Goal: Information Seeking & Learning: Learn about a topic

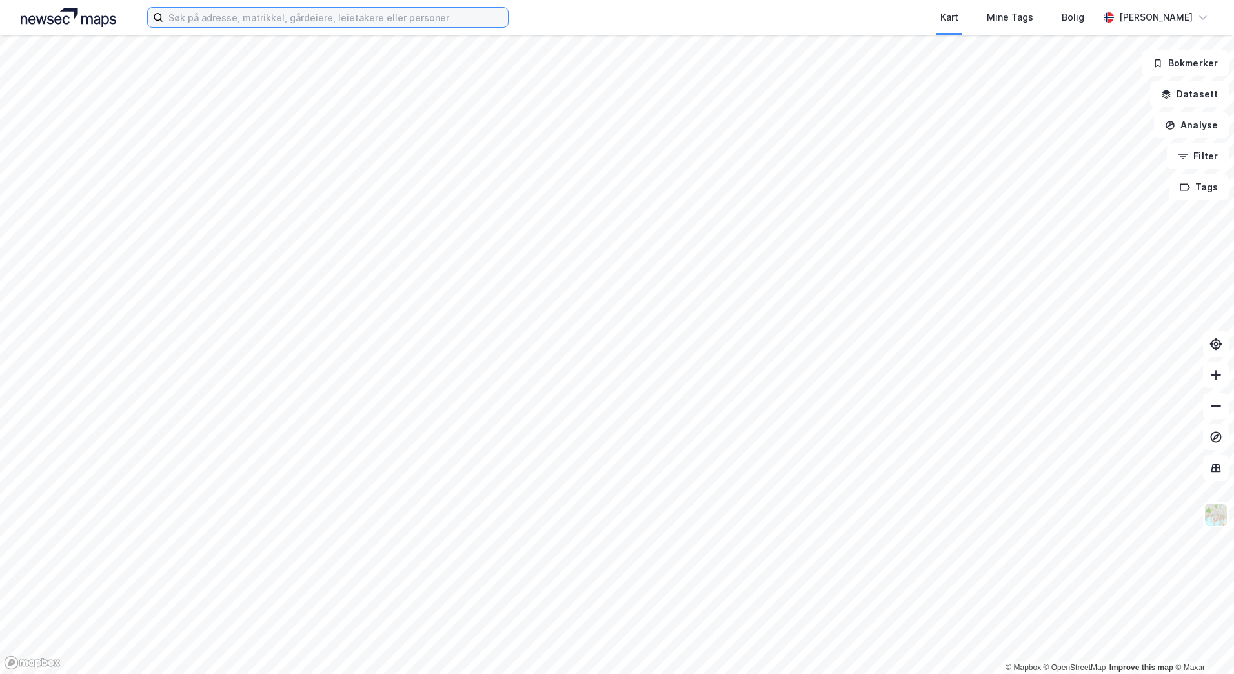
click at [204, 17] on input at bounding box center [335, 17] width 345 height 19
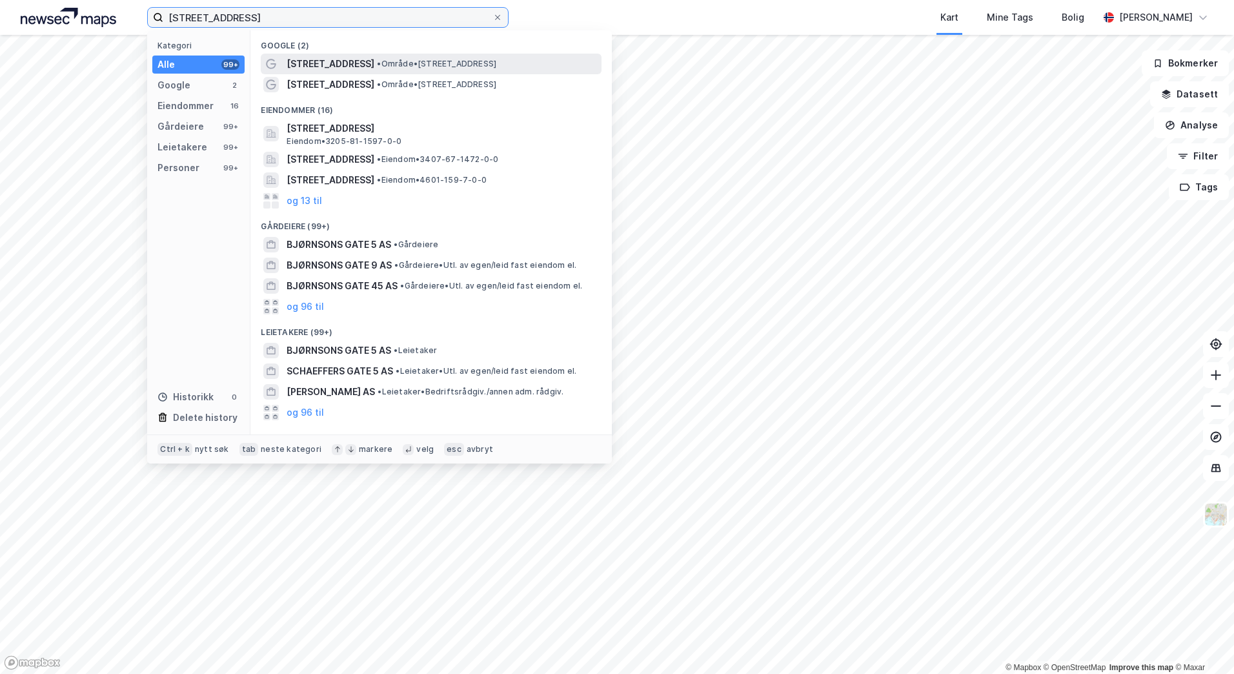
type input "[STREET_ADDRESS]"
click at [414, 65] on span "• Område • [STREET_ADDRESS]" at bounding box center [436, 64] width 119 height 10
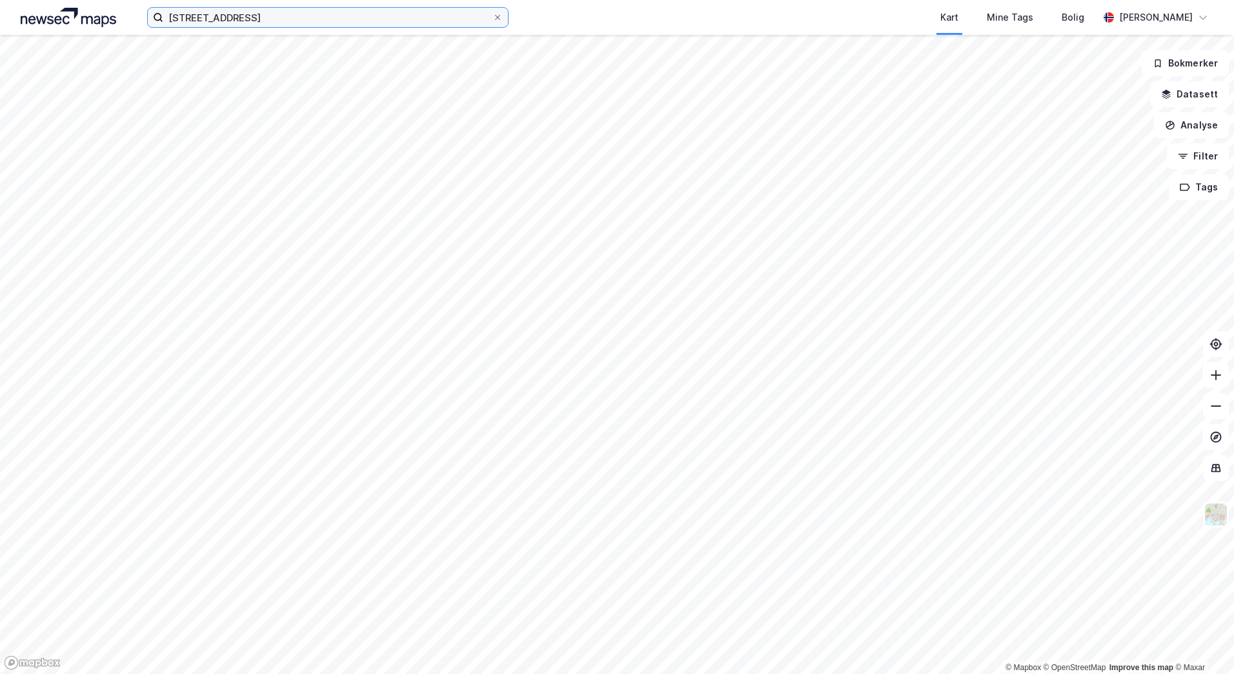
click at [327, 23] on input "[STREET_ADDRESS]" at bounding box center [327, 17] width 329 height 19
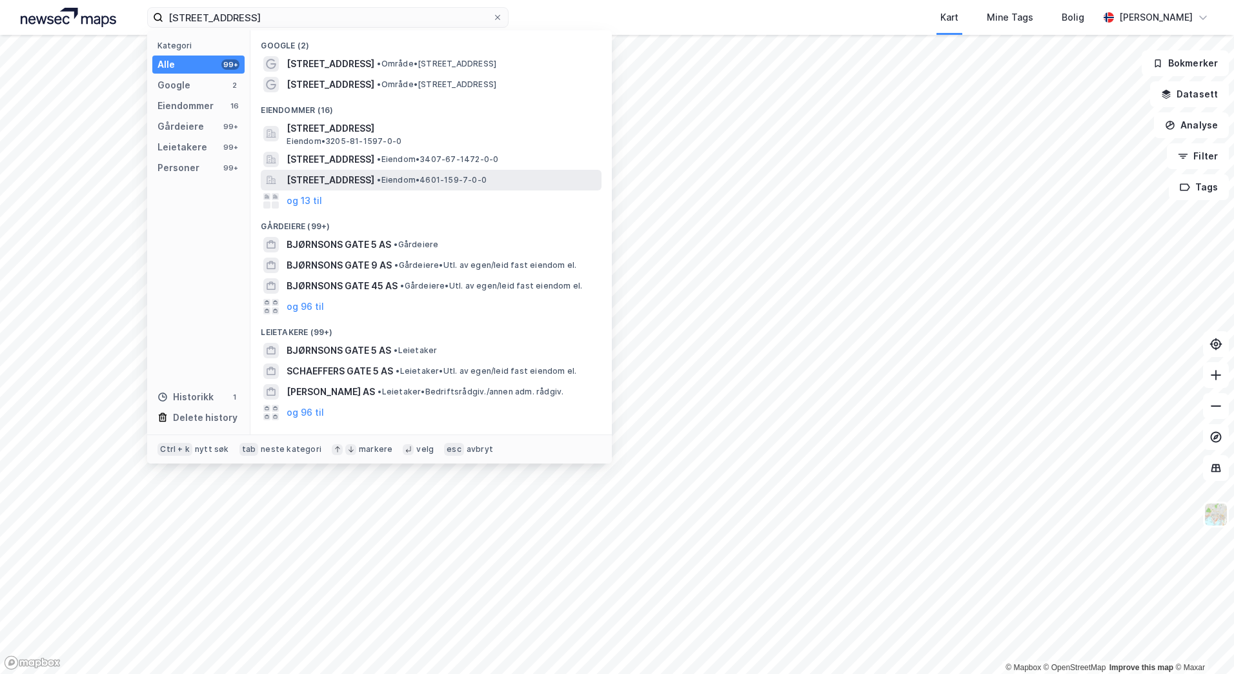
click at [374, 175] on span "[STREET_ADDRESS]" at bounding box center [331, 179] width 88 height 15
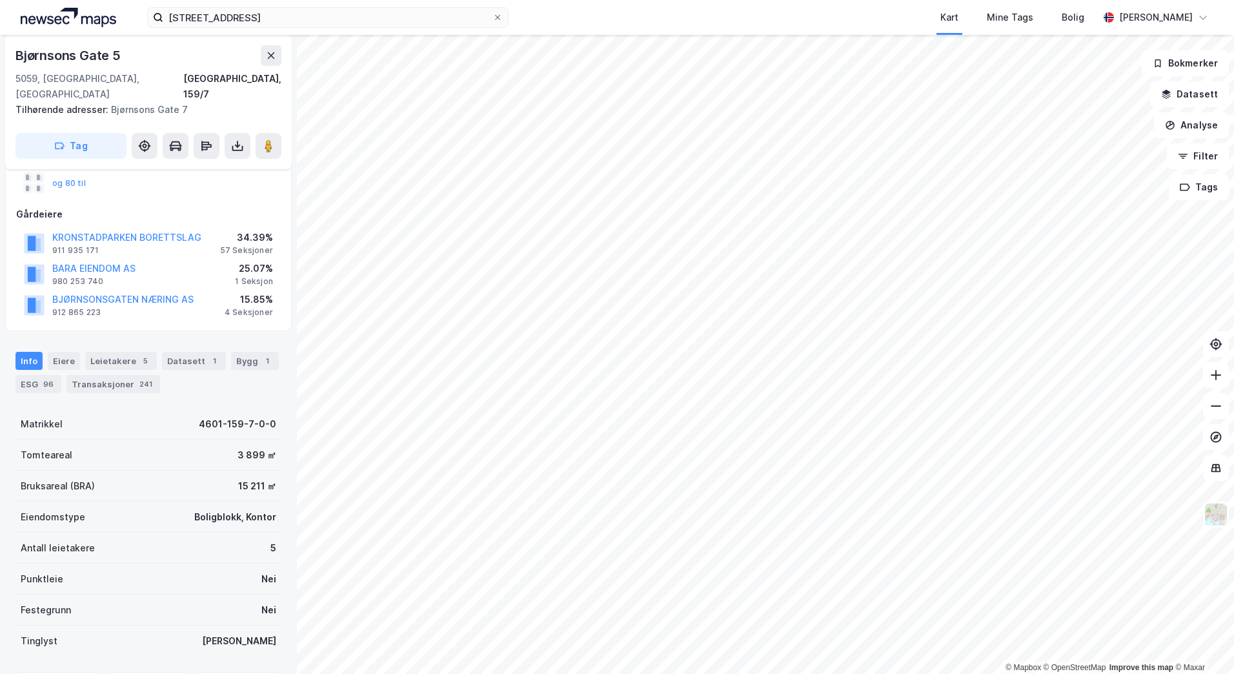
scroll to position [194, 0]
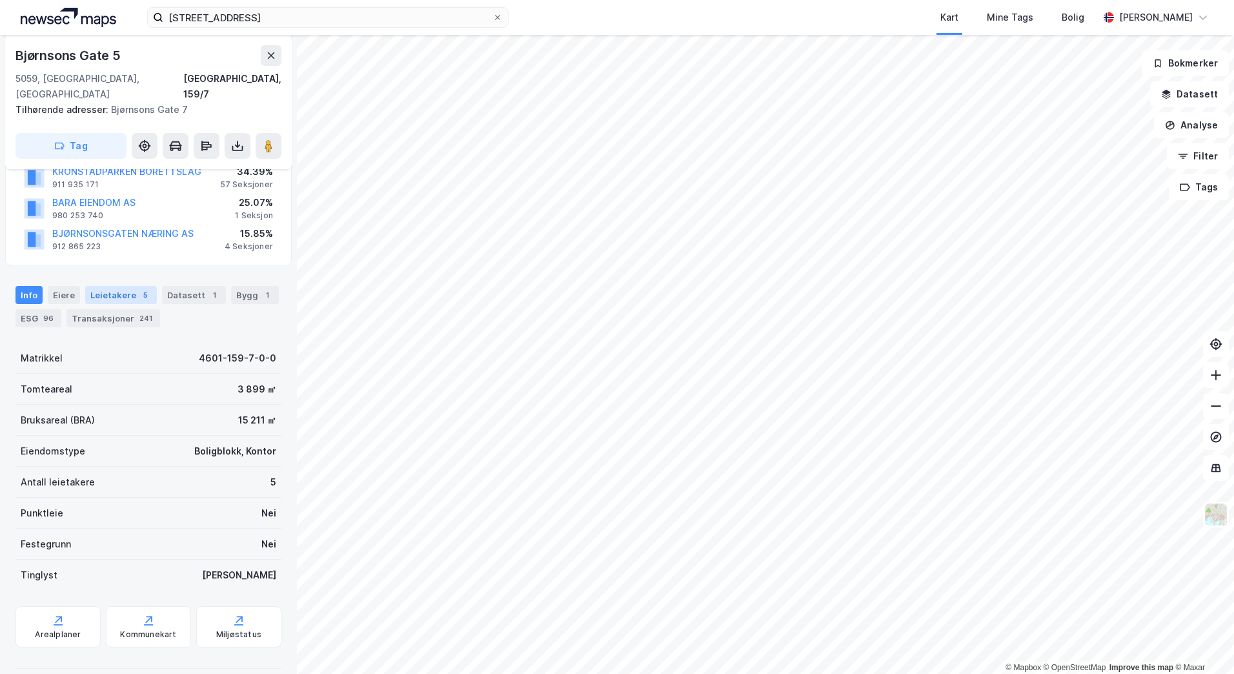
click at [126, 286] on div "Leietakere 5" at bounding box center [121, 295] width 72 height 18
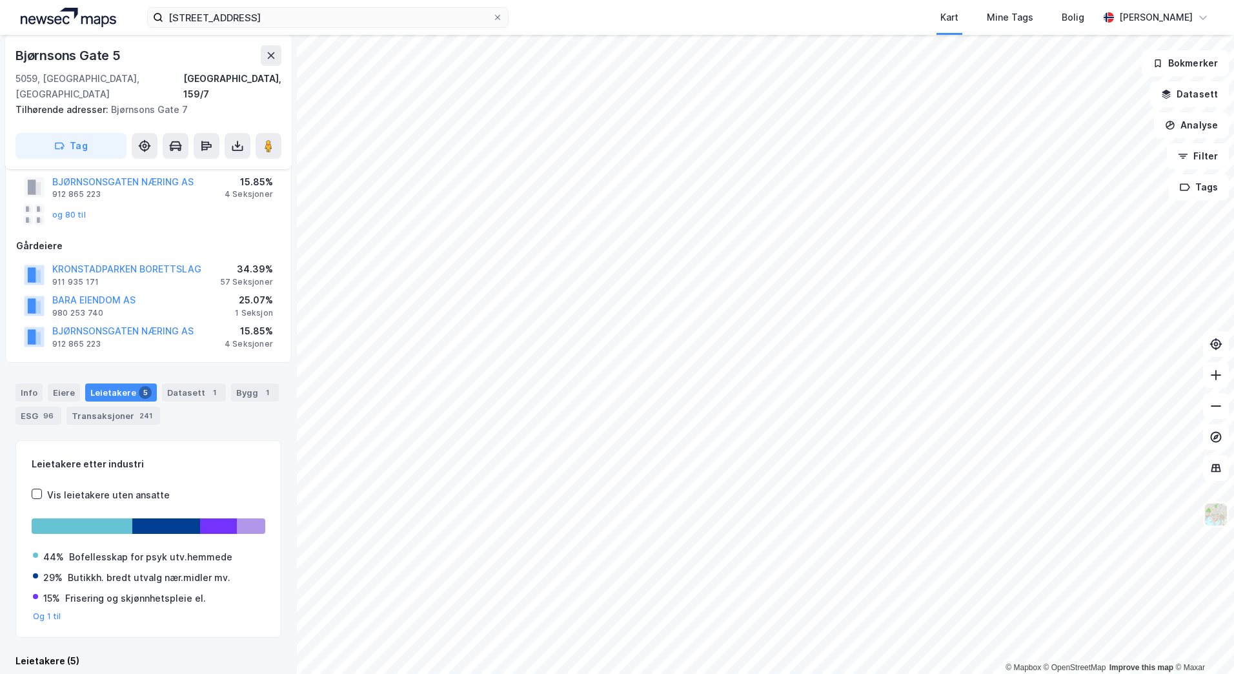
scroll to position [194, 0]
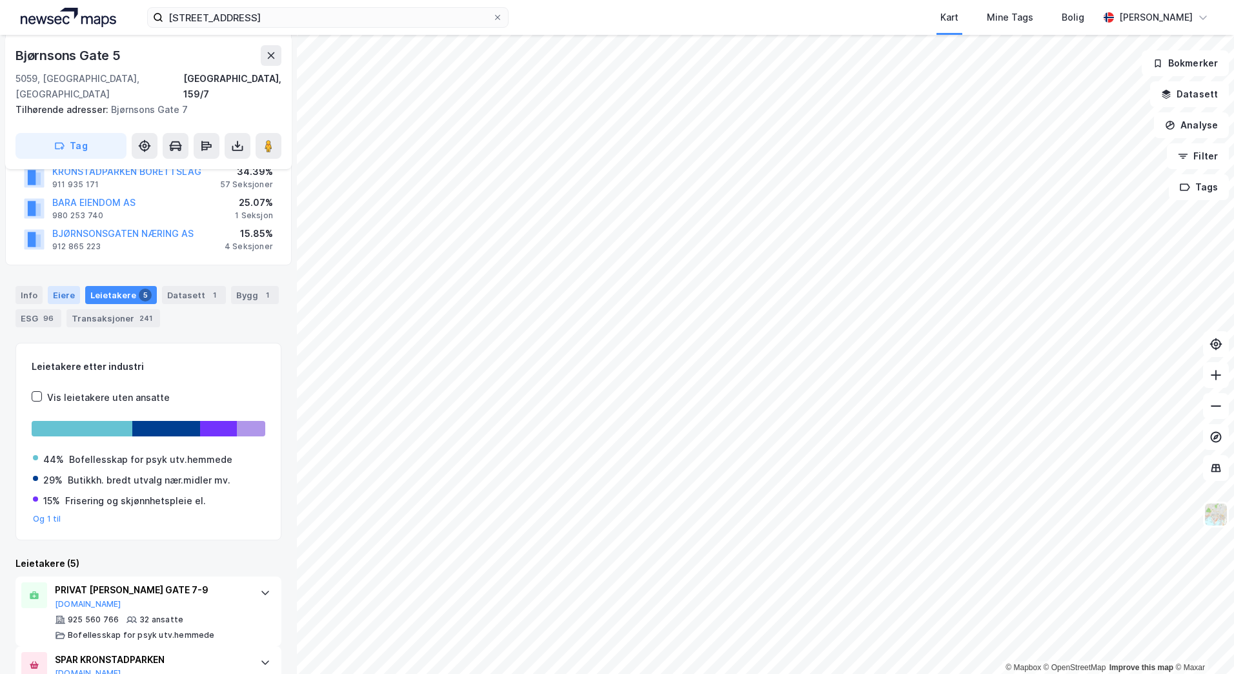
click at [63, 286] on div "Eiere" at bounding box center [64, 295] width 32 height 18
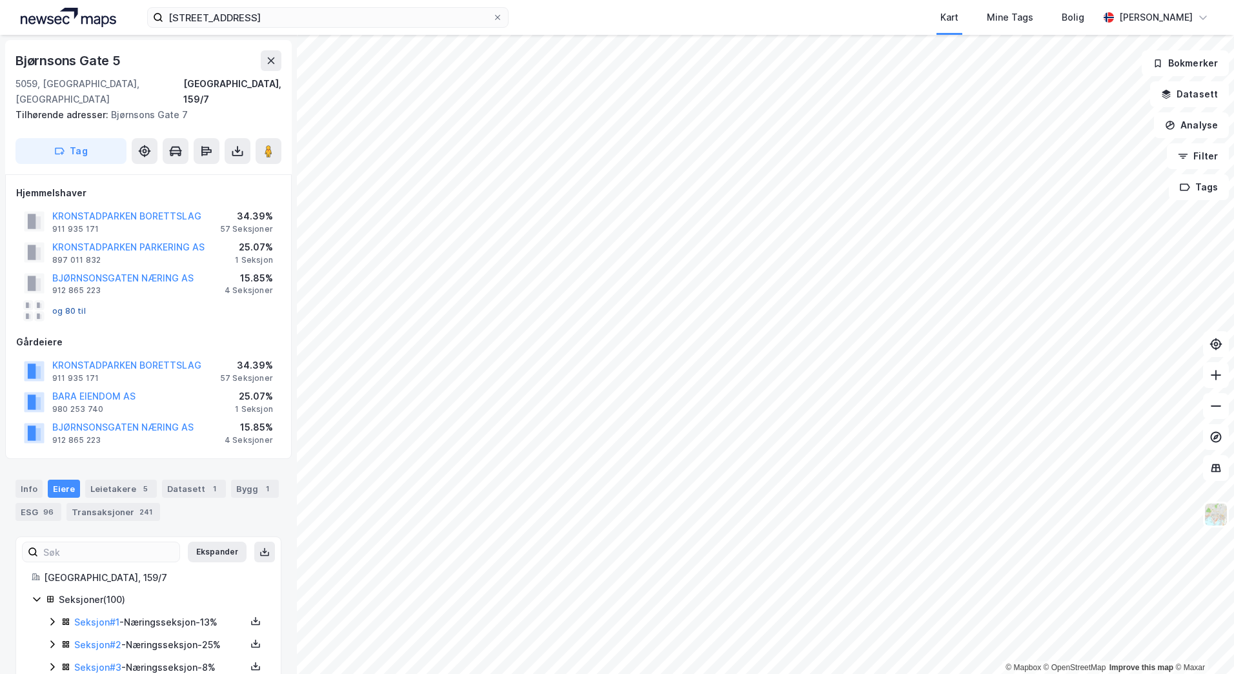
click at [0, 0] on button "og 80 til" at bounding box center [0, 0] width 0 height 0
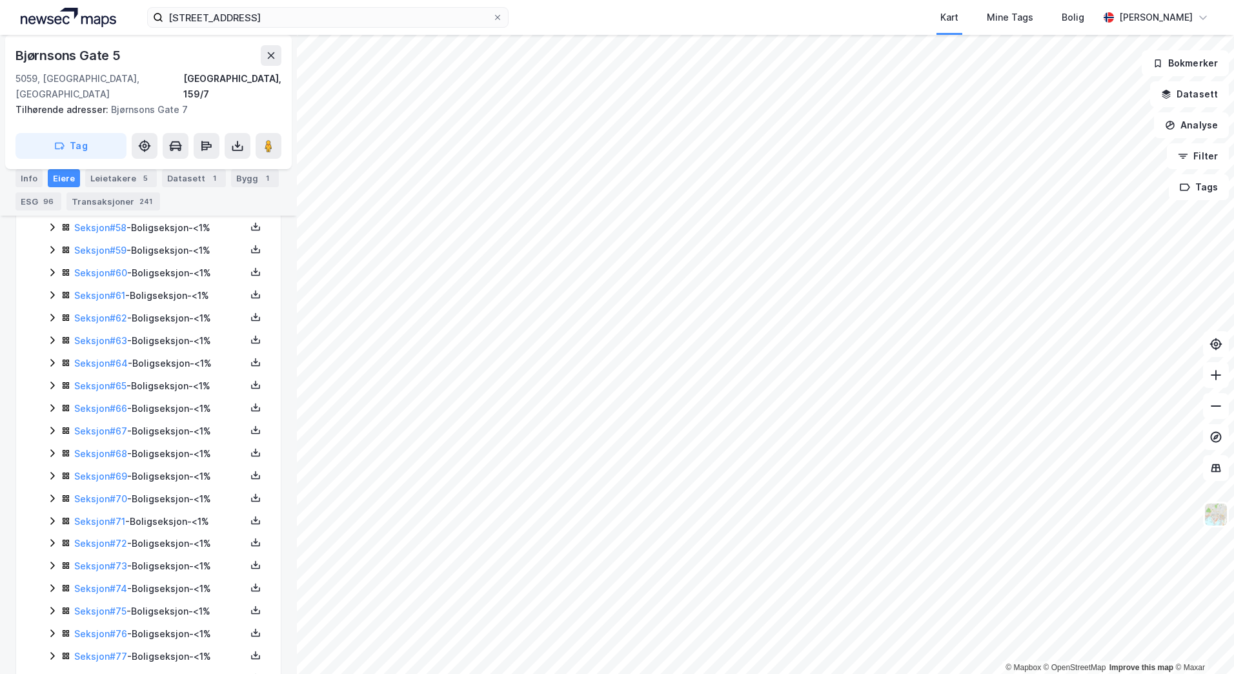
scroll to position [2205, 0]
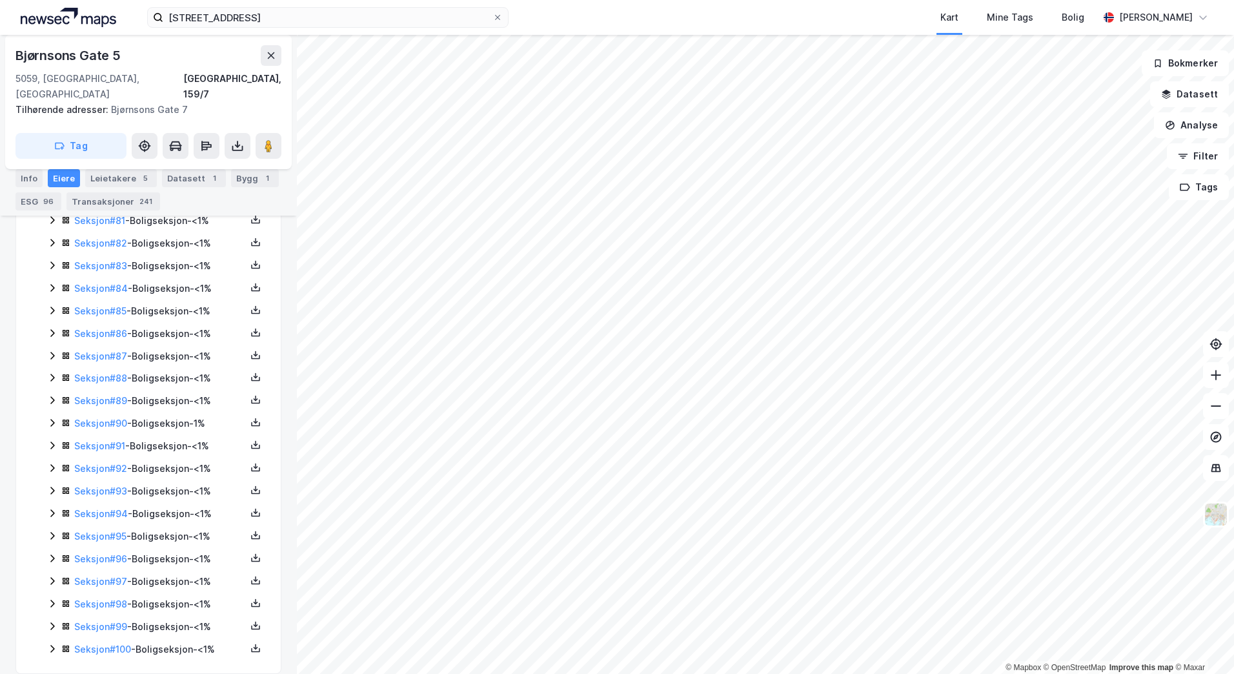
click at [50, 643] on icon at bounding box center [52, 648] width 10 height 10
click at [53, 578] on icon at bounding box center [52, 583] width 10 height 10
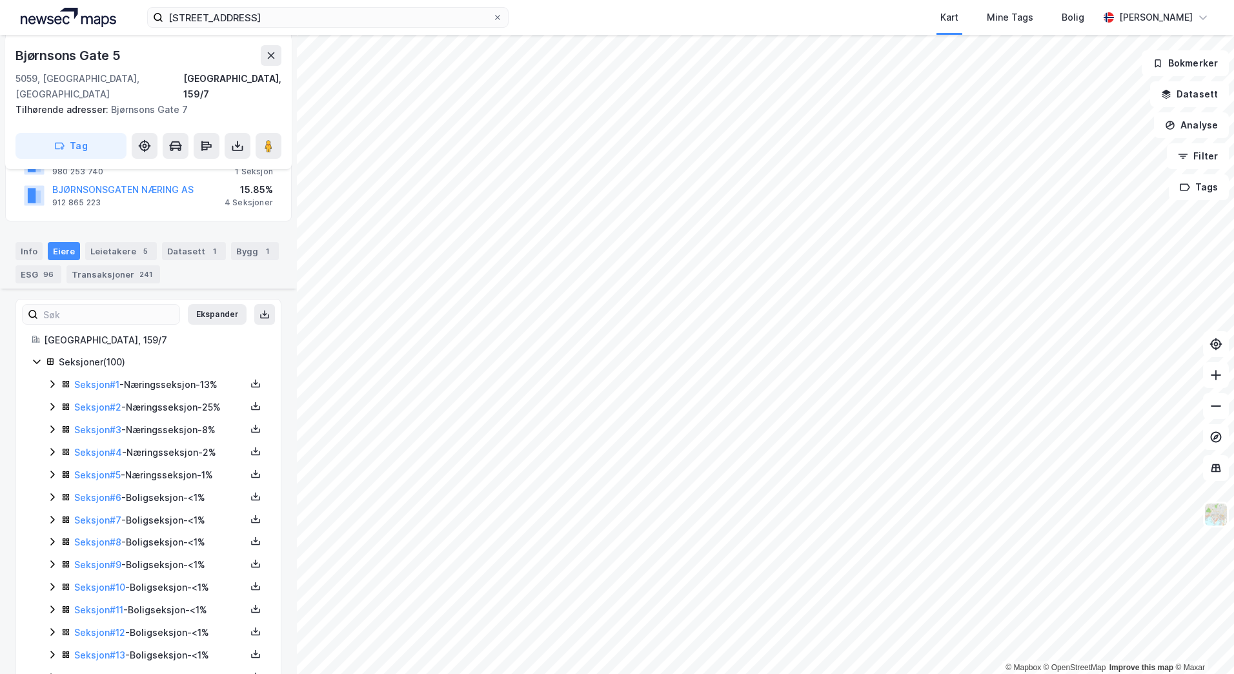
scroll to position [205, 0]
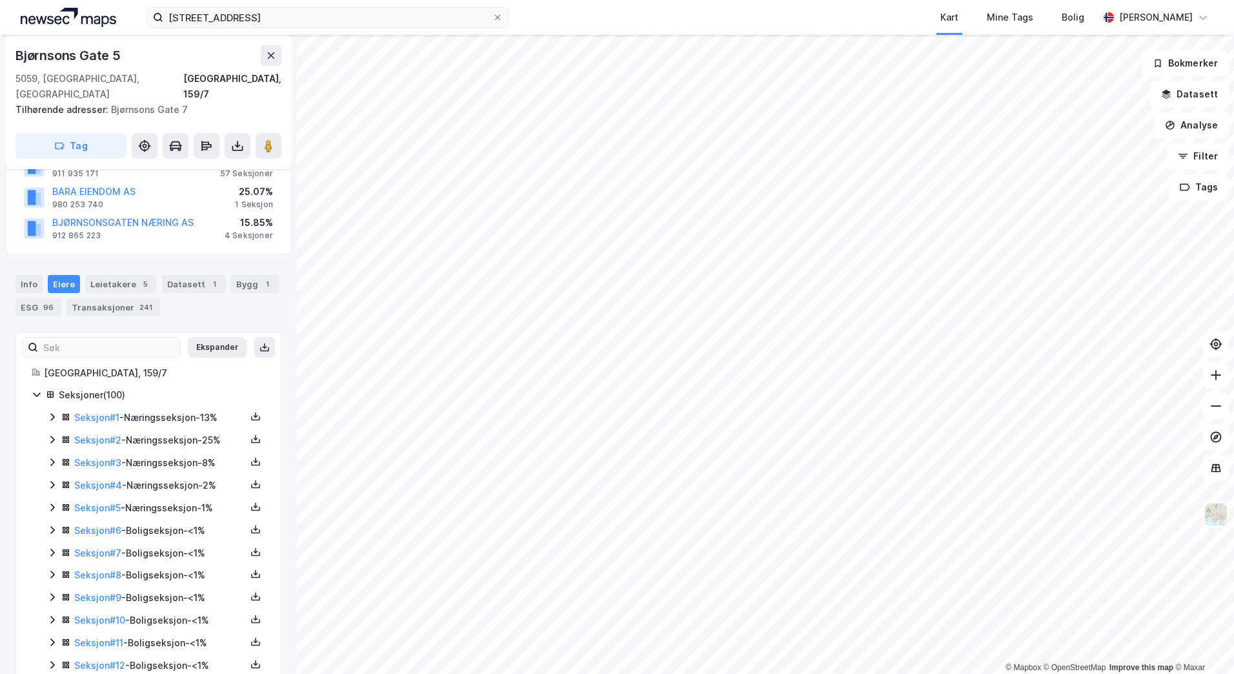
click at [54, 503] on icon at bounding box center [52, 507] width 4 height 8
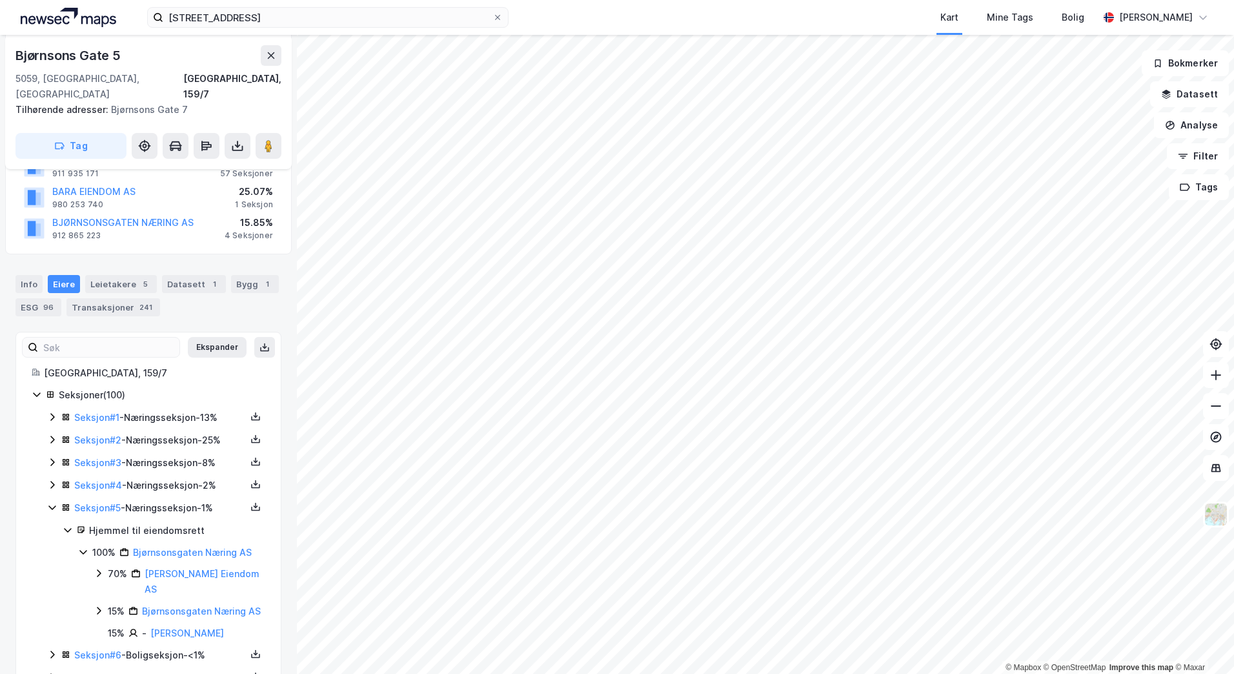
click at [52, 479] on icon at bounding box center [52, 484] width 10 height 10
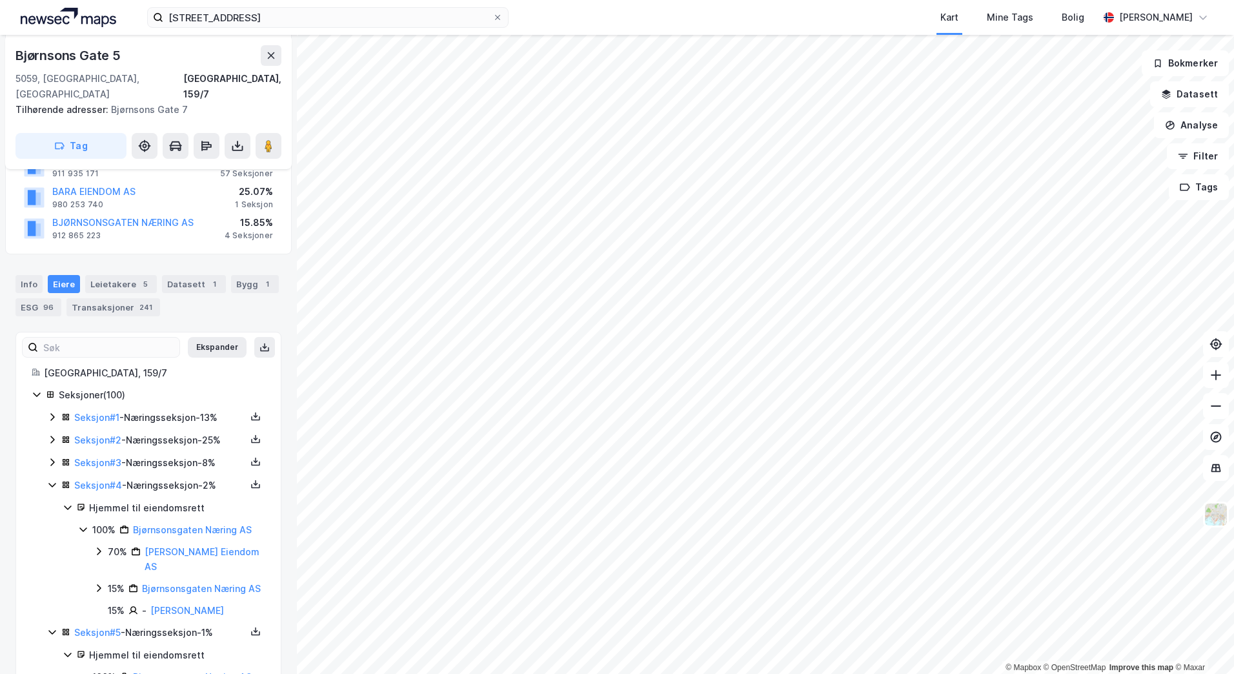
click at [54, 457] on icon at bounding box center [52, 462] width 10 height 10
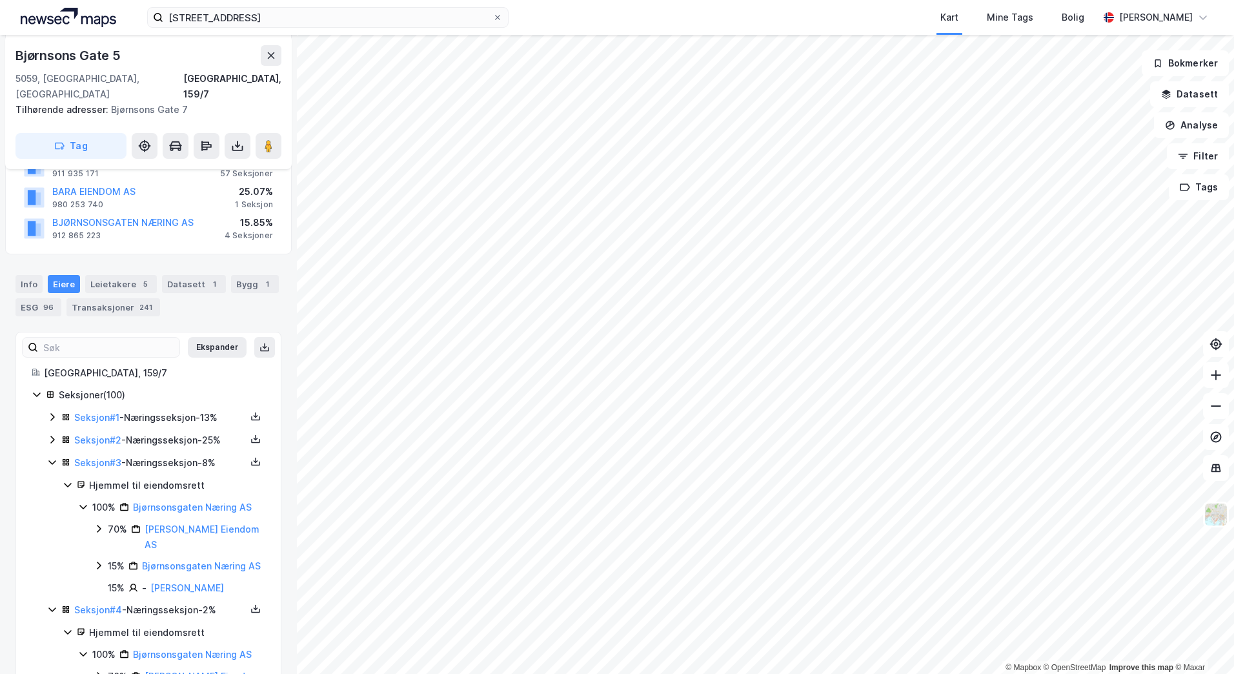
click at [53, 434] on icon at bounding box center [52, 439] width 10 height 10
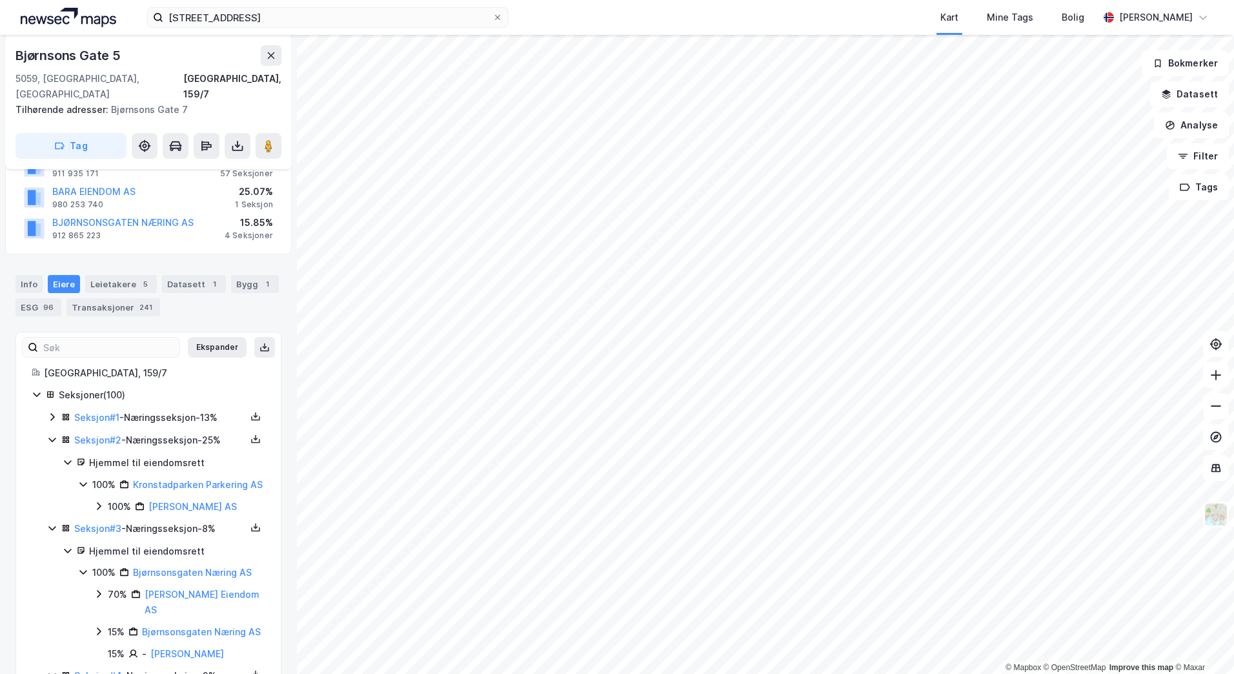
click at [52, 412] on icon at bounding box center [52, 417] width 10 height 10
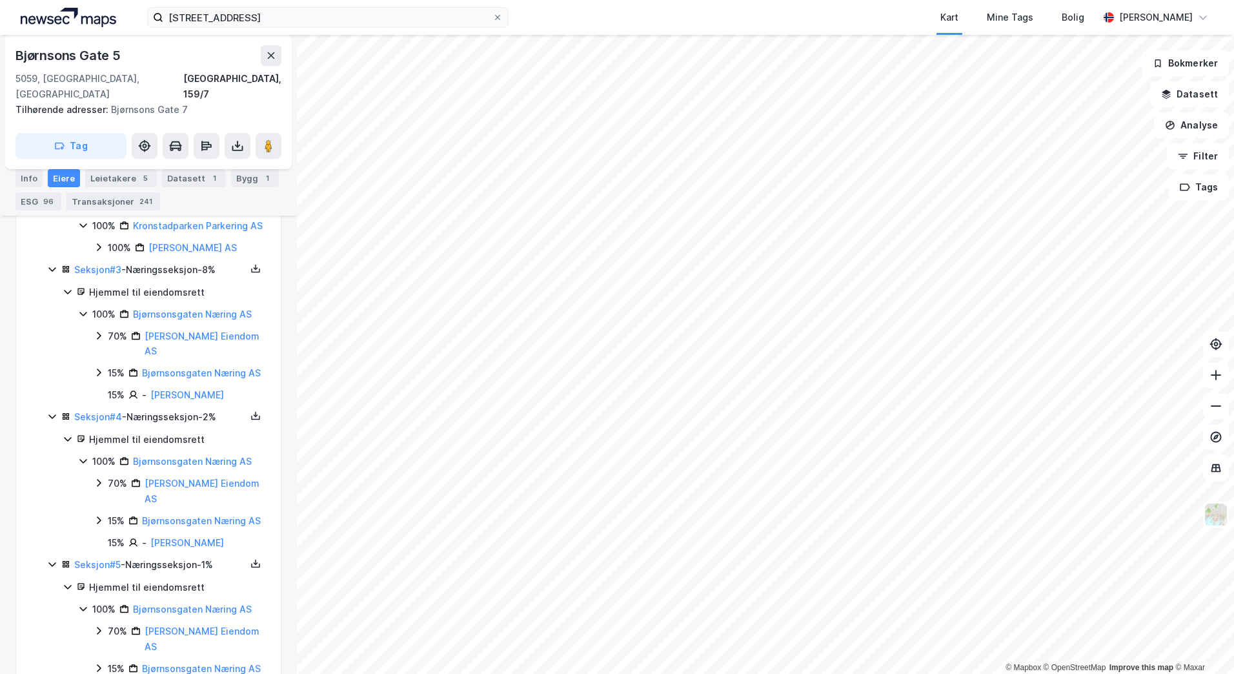
scroll to position [1689, 0]
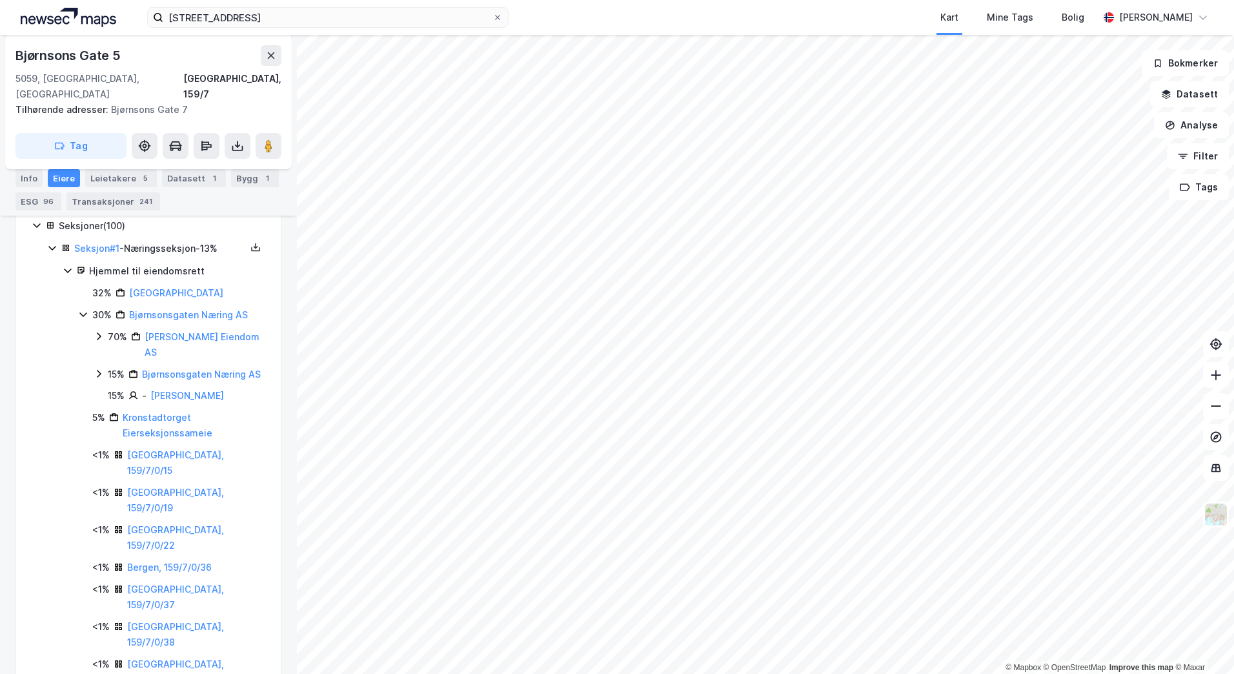
scroll to position [334, 0]
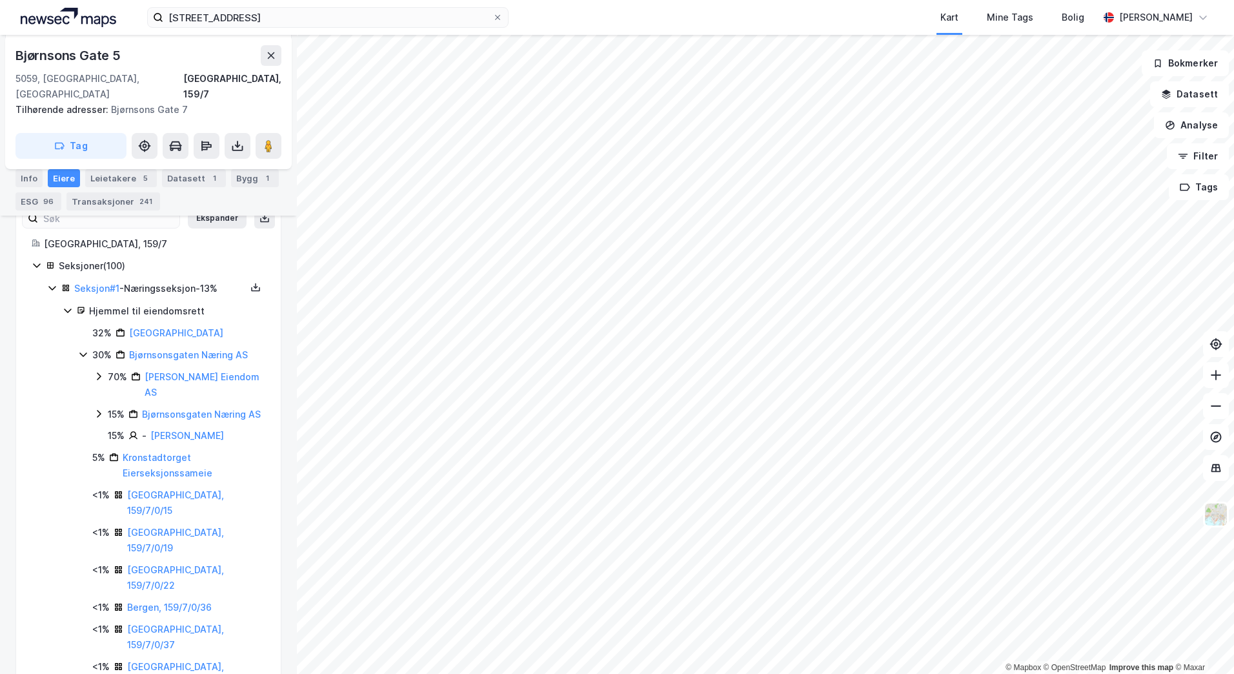
click at [100, 410] on icon at bounding box center [99, 414] width 4 height 8
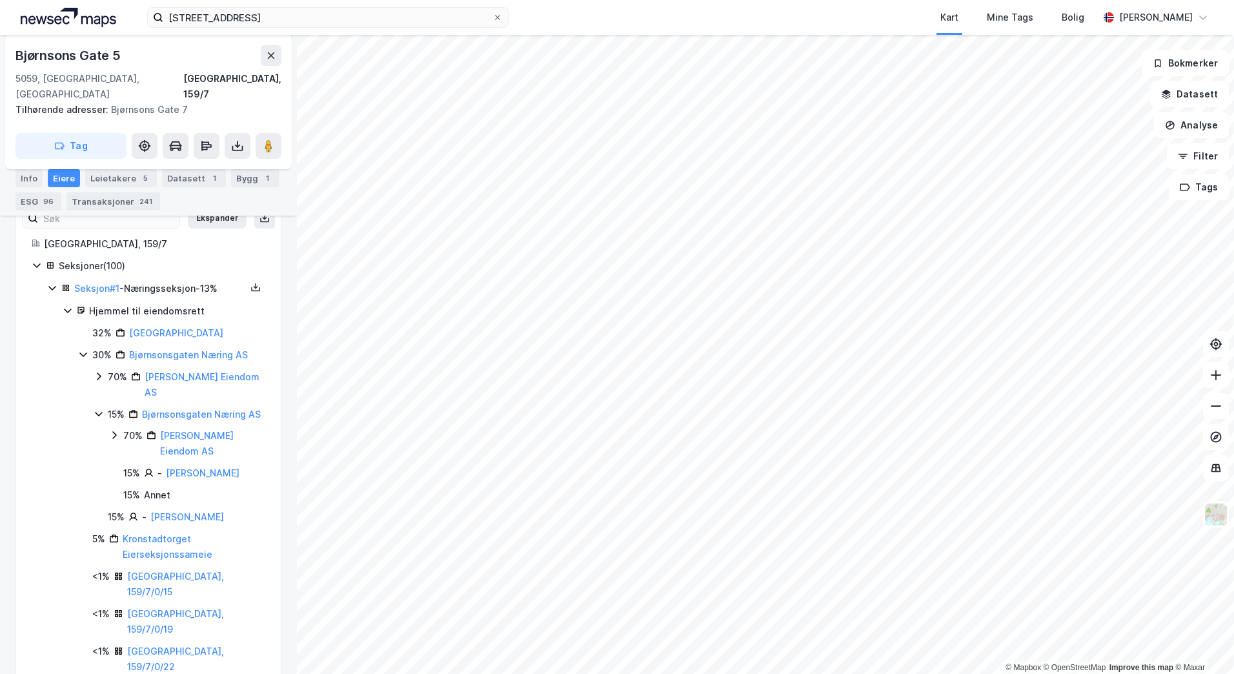
click at [100, 408] on icon at bounding box center [99, 413] width 10 height 10
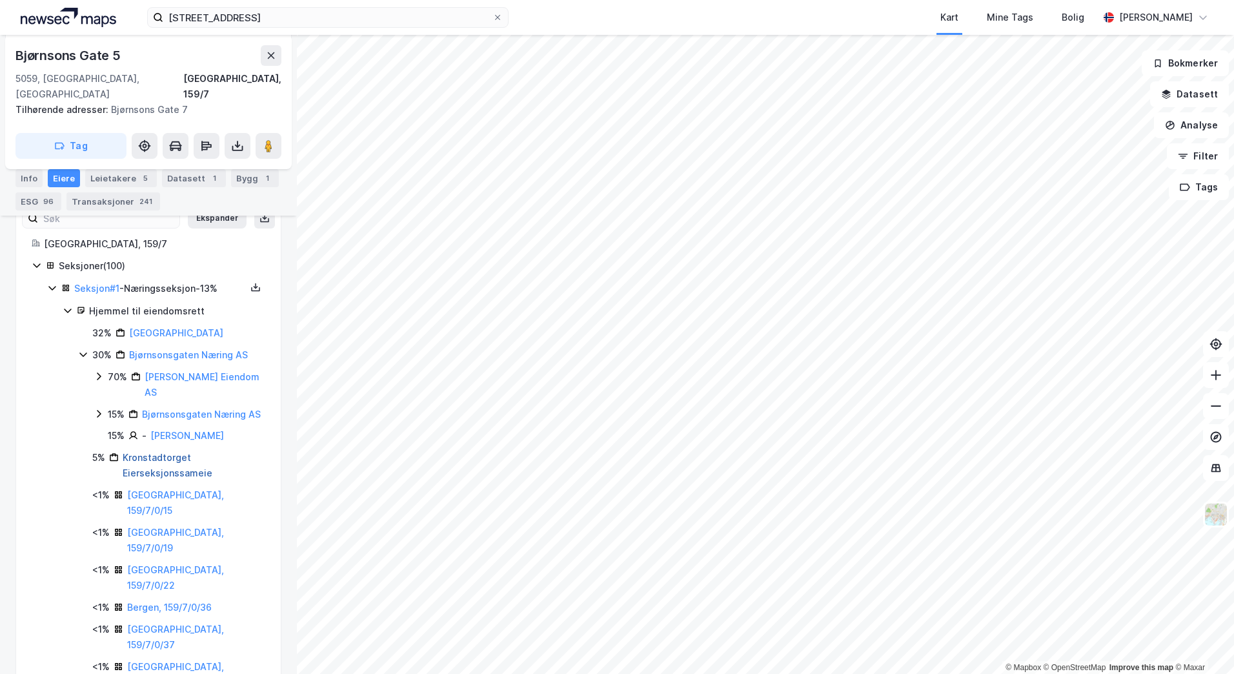
click at [156, 456] on link "Kronstadtorget Eierseksjonssameie" at bounding box center [168, 465] width 90 height 26
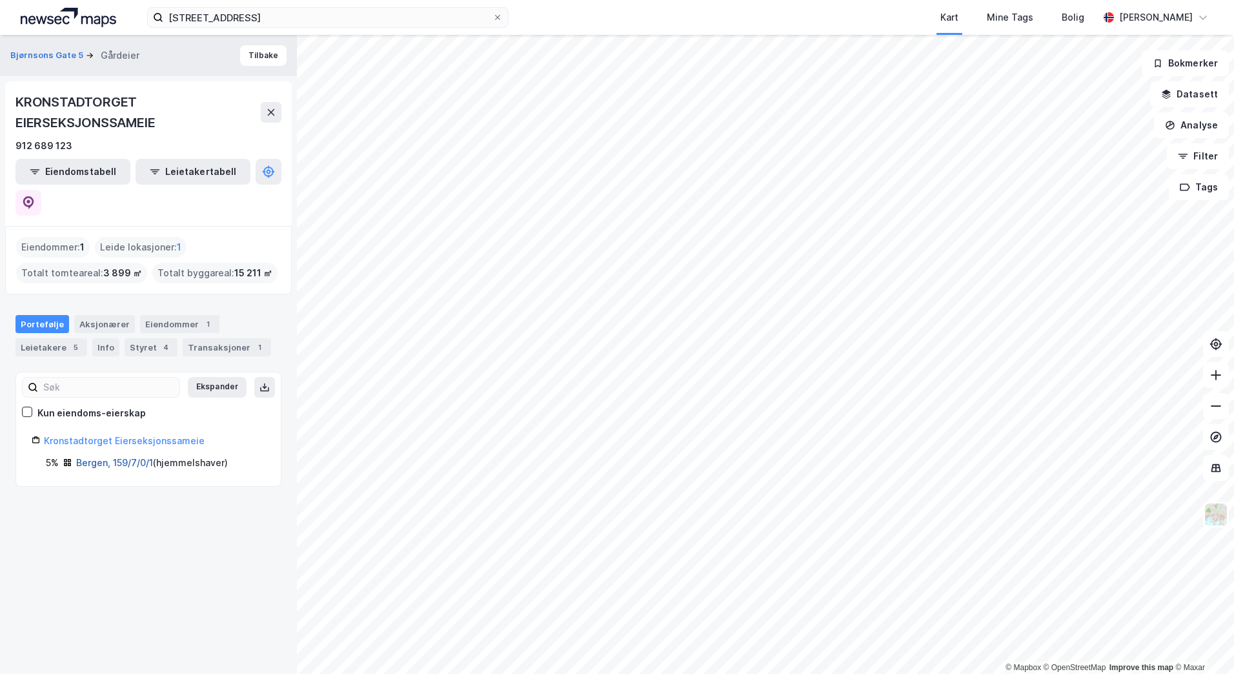
click at [122, 457] on link "Bergen, 159/7/0/1" at bounding box center [114, 462] width 77 height 11
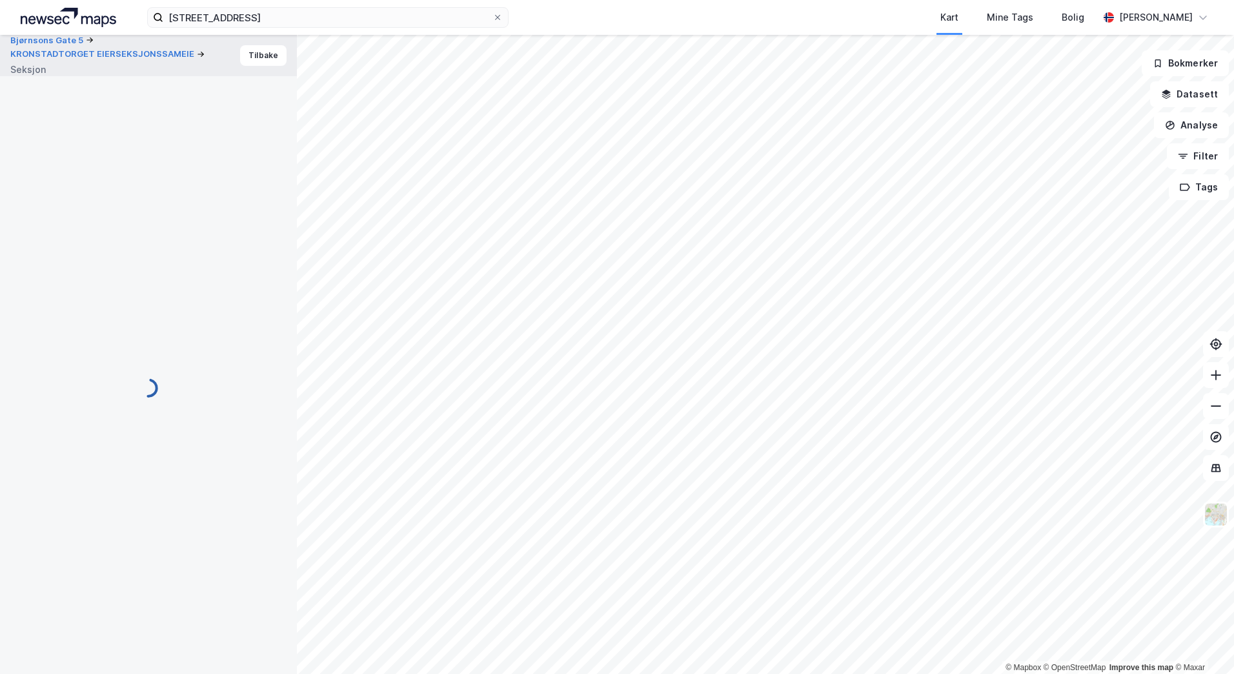
scroll to position [227, 0]
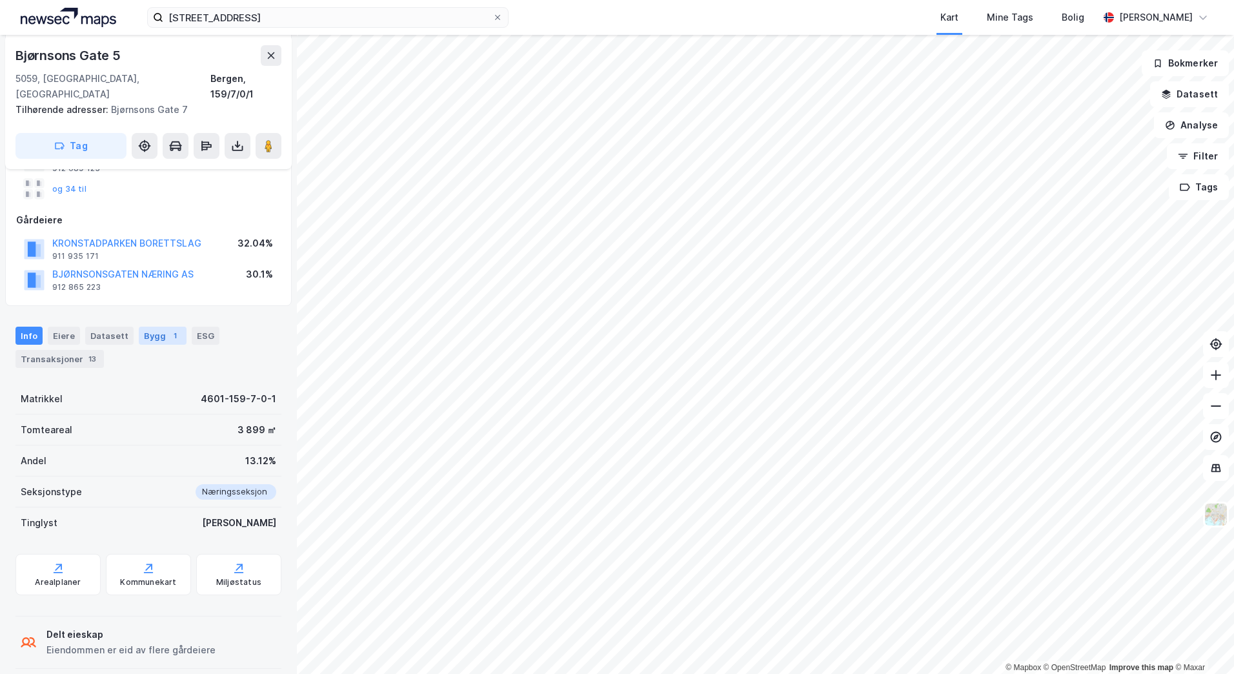
click at [155, 327] on div "Bygg 1" at bounding box center [163, 336] width 48 height 18
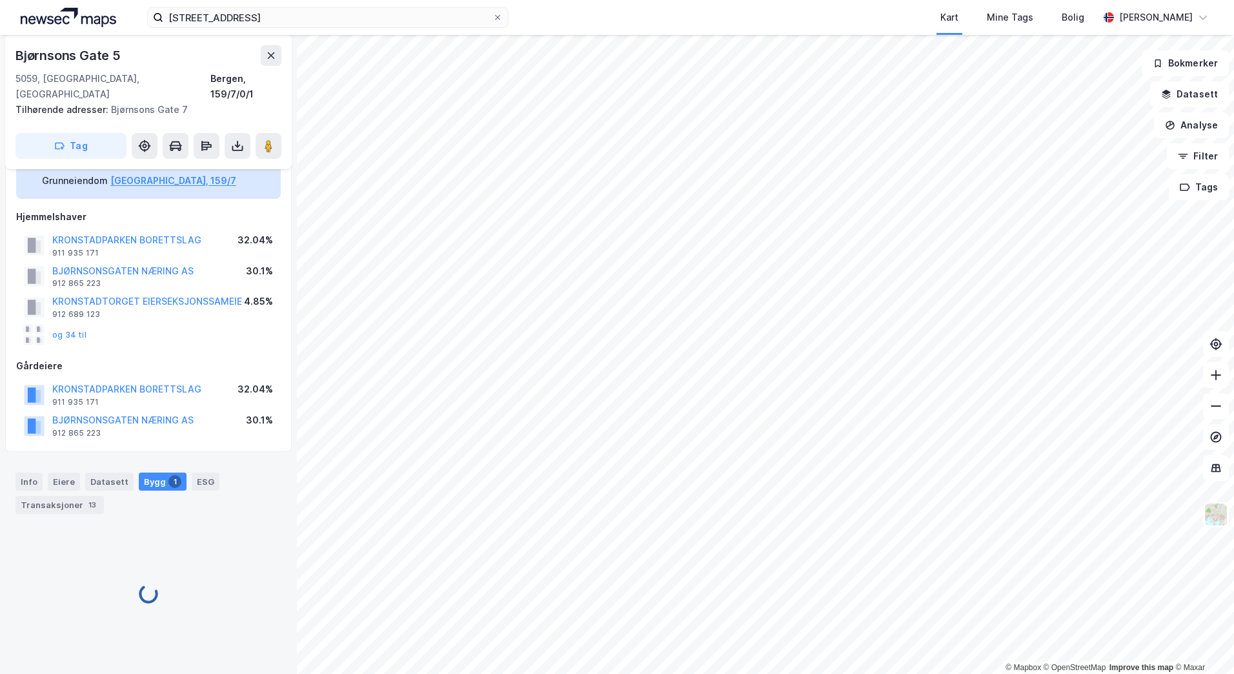
scroll to position [139, 0]
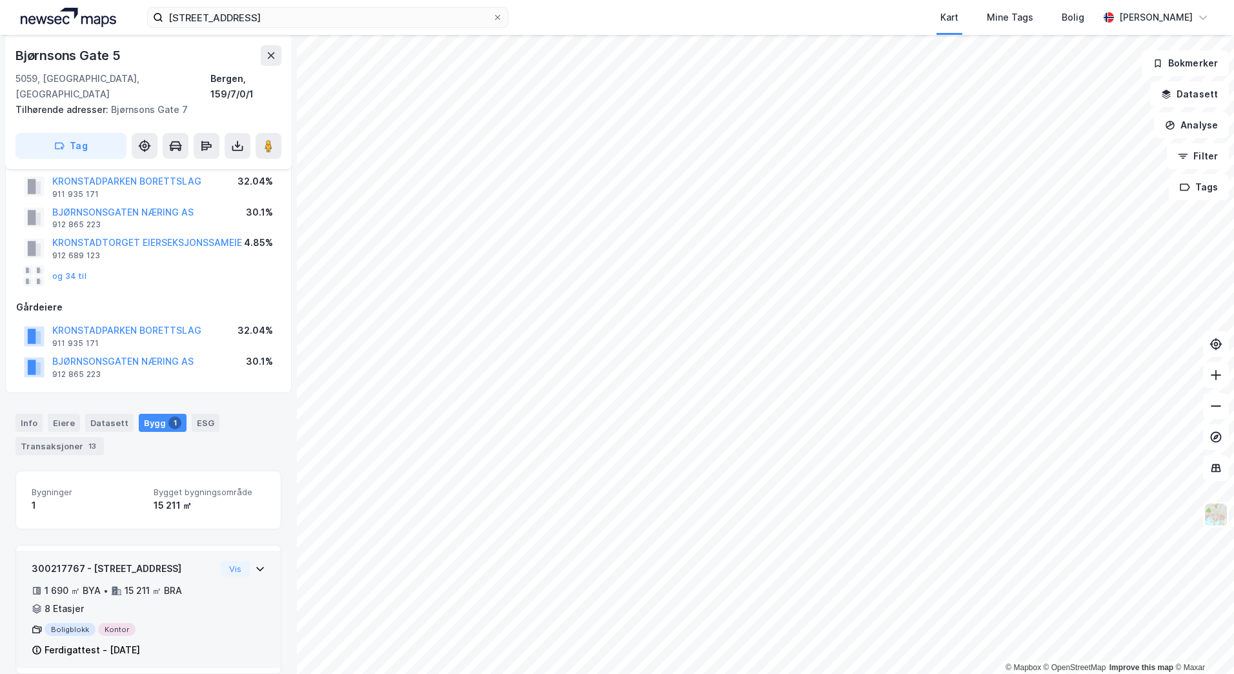
click at [256, 567] on icon at bounding box center [260, 569] width 8 height 5
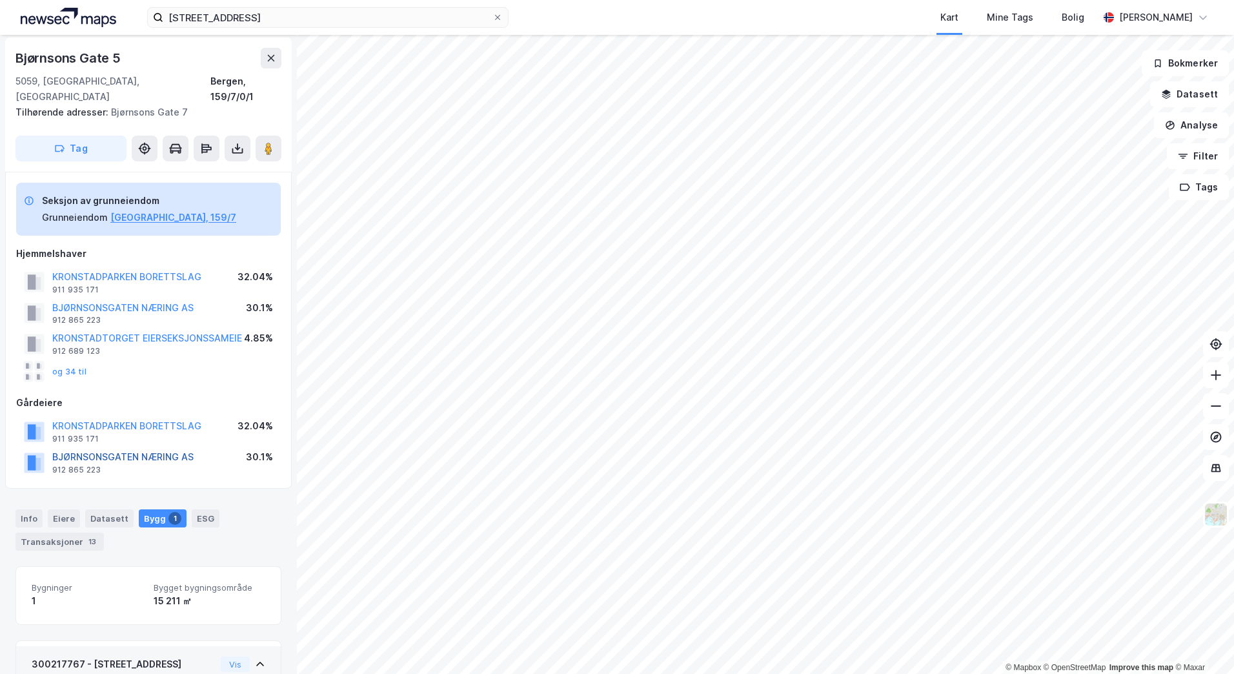
scroll to position [0, 0]
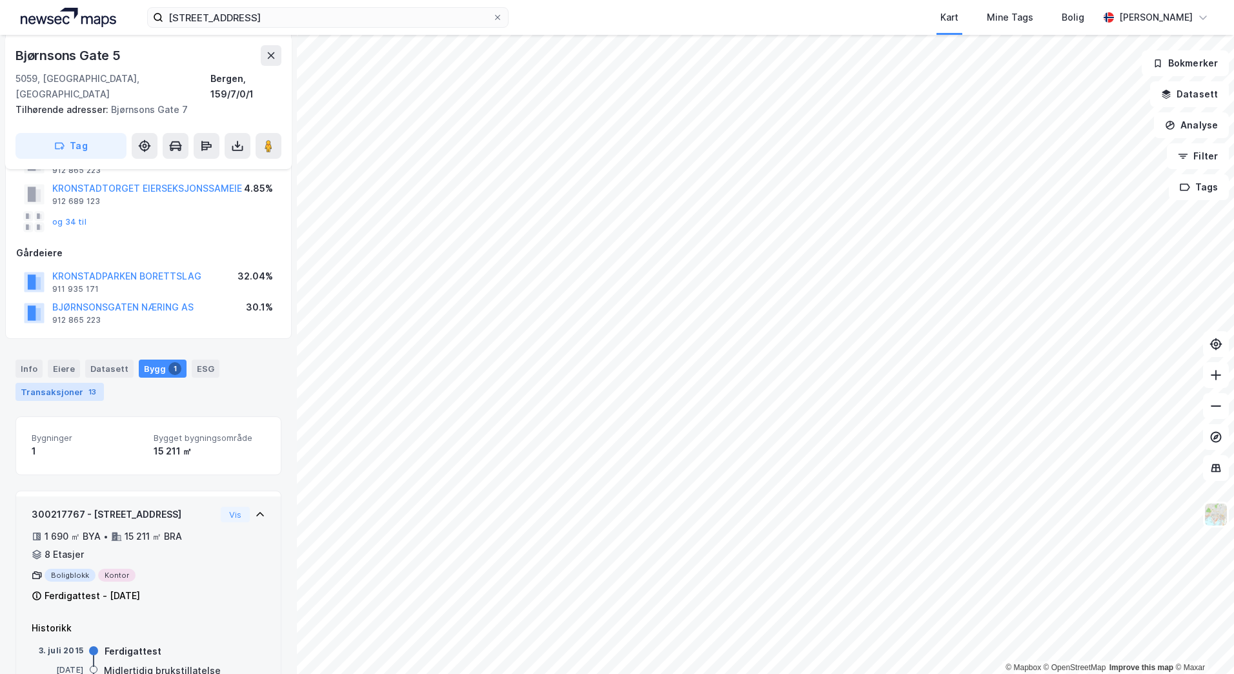
click at [59, 383] on div "Transaksjoner 13" at bounding box center [59, 392] width 88 height 18
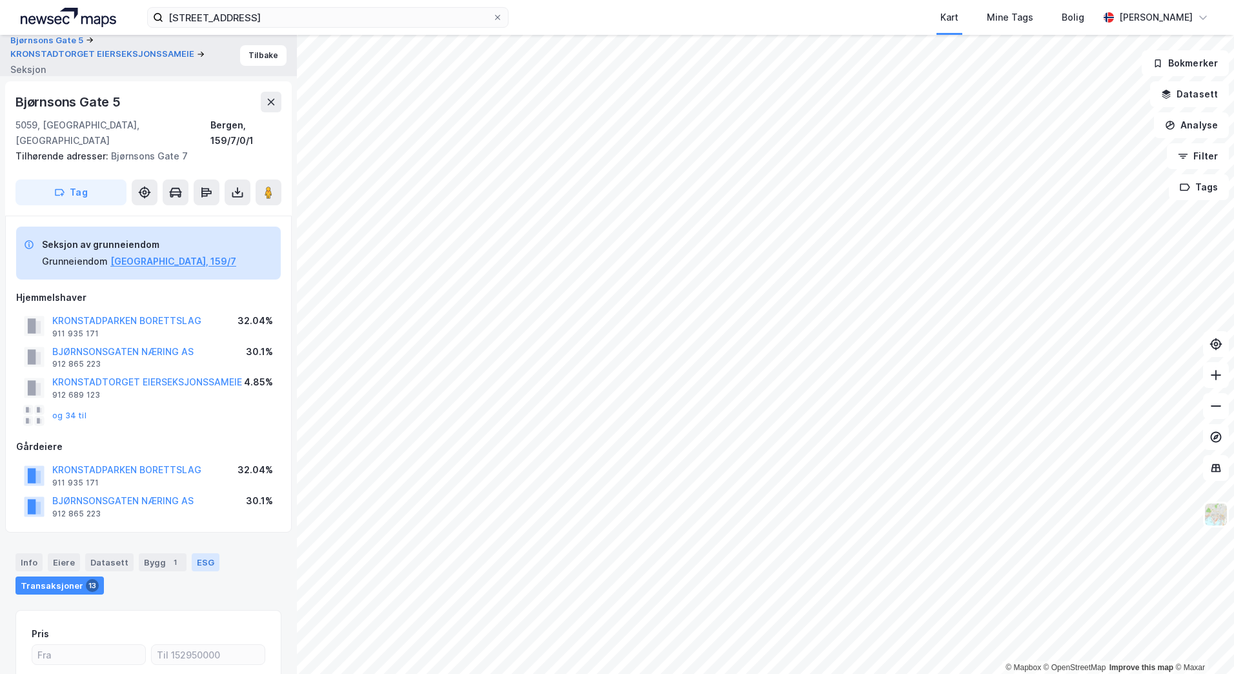
click at [203, 553] on div "ESG" at bounding box center [206, 562] width 28 height 18
click at [154, 553] on div "Bygg 1" at bounding box center [163, 562] width 48 height 18
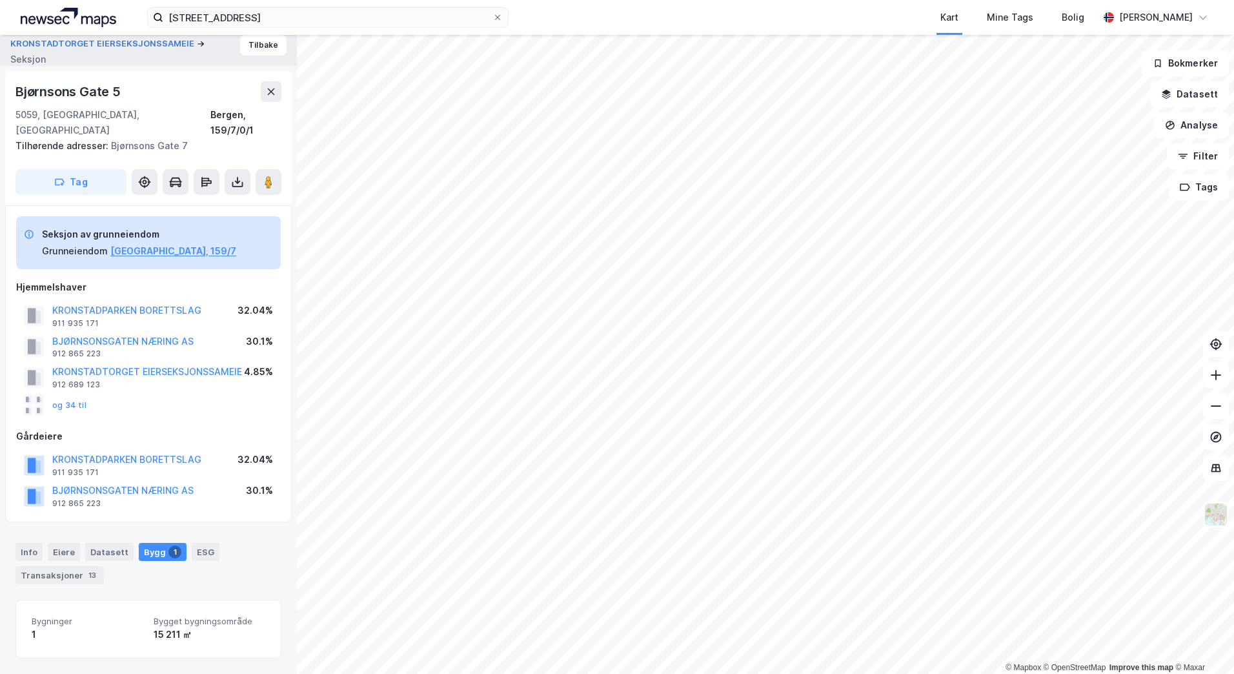
scroll to position [139, 0]
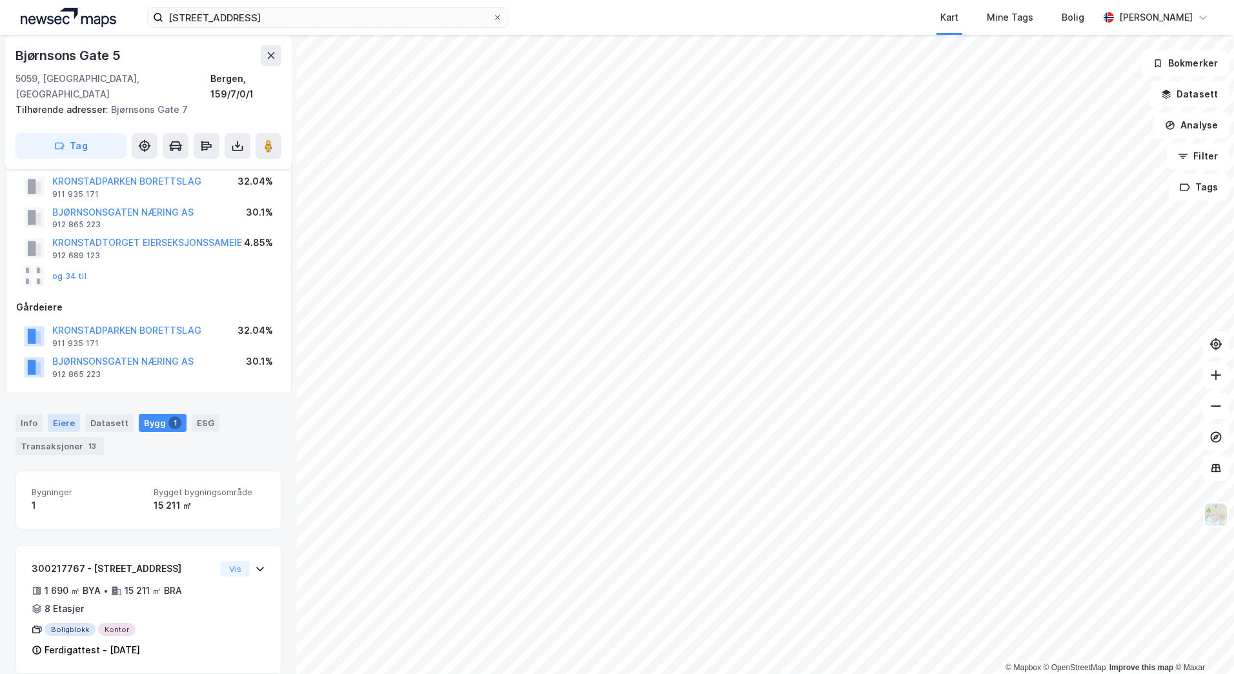
click at [57, 414] on div "Eiere" at bounding box center [64, 423] width 32 height 18
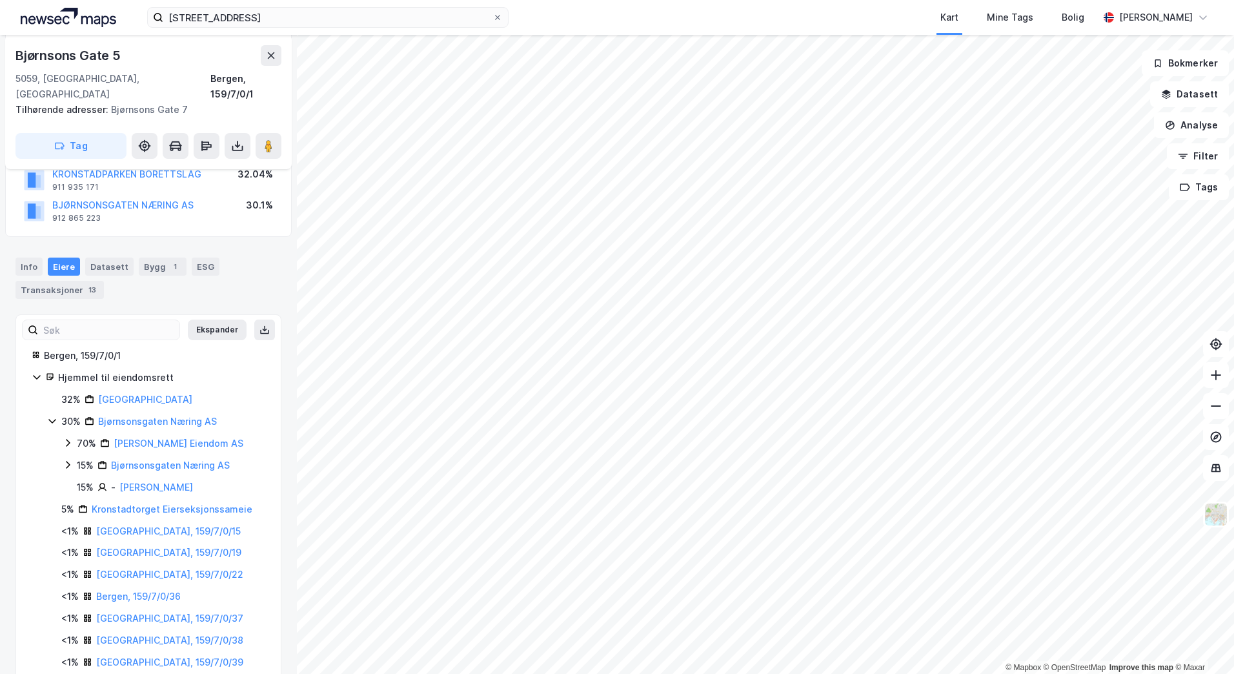
scroll to position [333, 0]
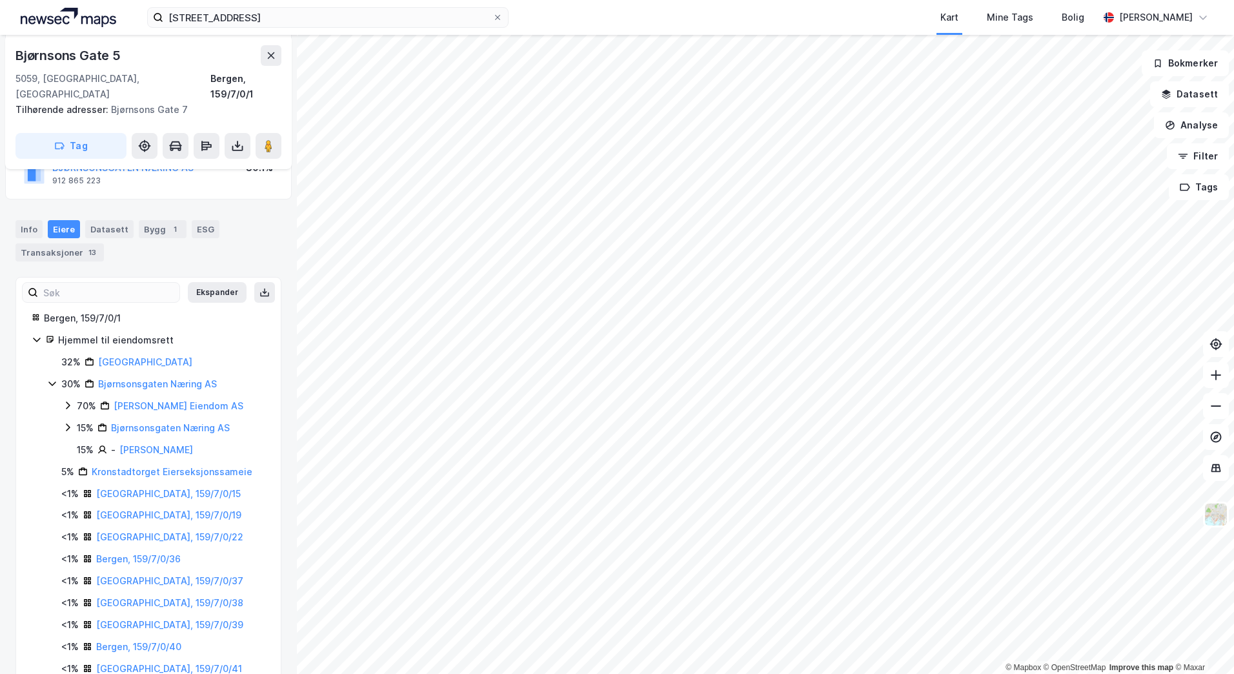
click at [54, 378] on icon at bounding box center [52, 383] width 10 height 10
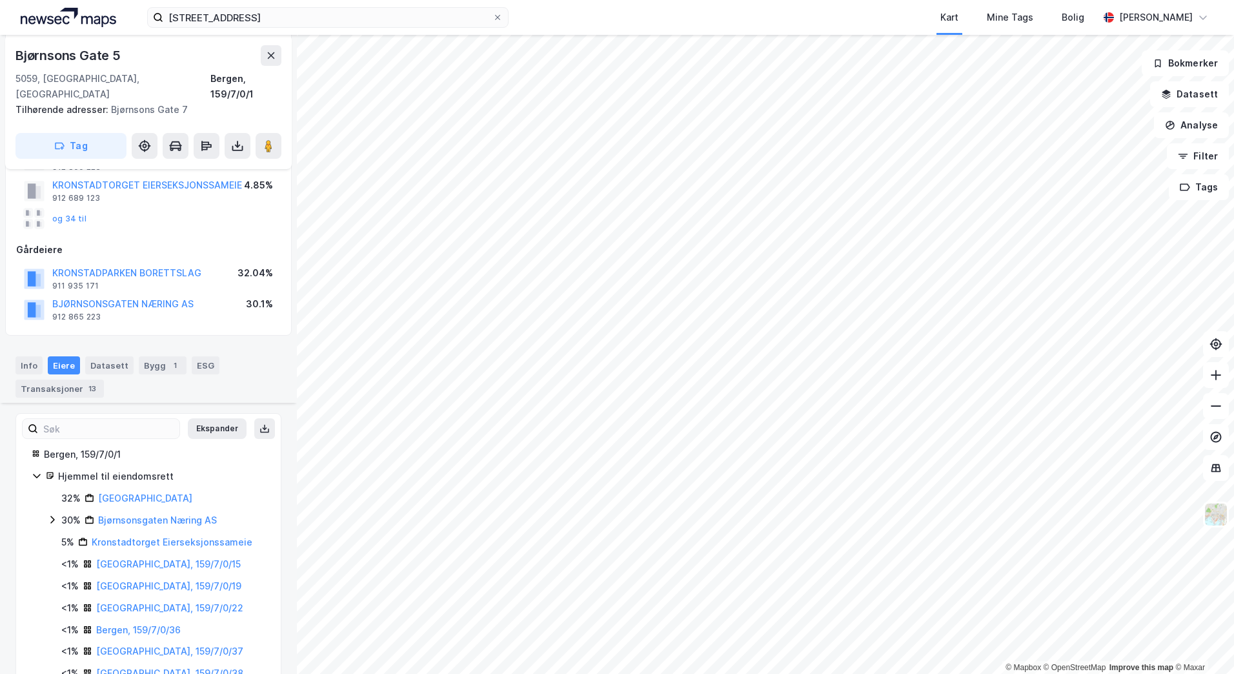
scroll to position [0, 0]
